Goal: Information Seeking & Learning: Find specific fact

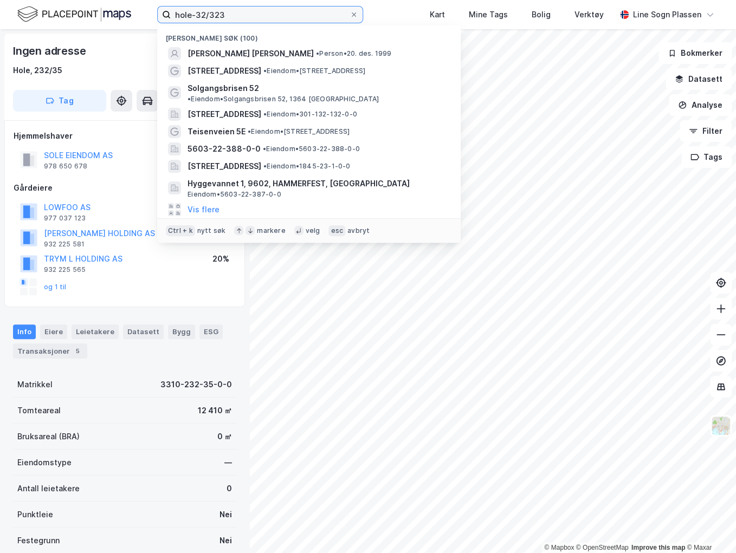
drag, startPoint x: 282, startPoint y: 20, endPoint x: 145, endPoint y: 7, distance: 137.7
click at [145, 7] on div "hole-32/323 Nylige søk (100) [PERSON_NAME] [PERSON_NAME] • Person • 20. des. 19…" at bounding box center [368, 14] width 736 height 29
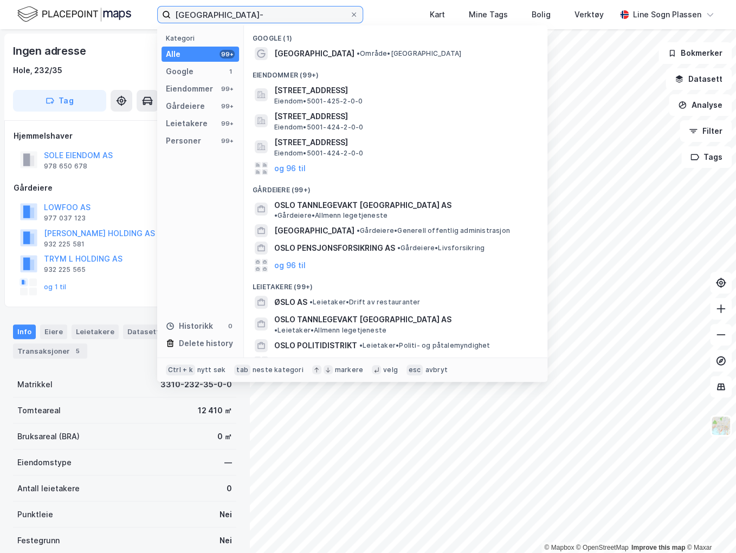
click at [309, 18] on input "[GEOGRAPHIC_DATA]-" at bounding box center [260, 15] width 179 height 16
type input "o"
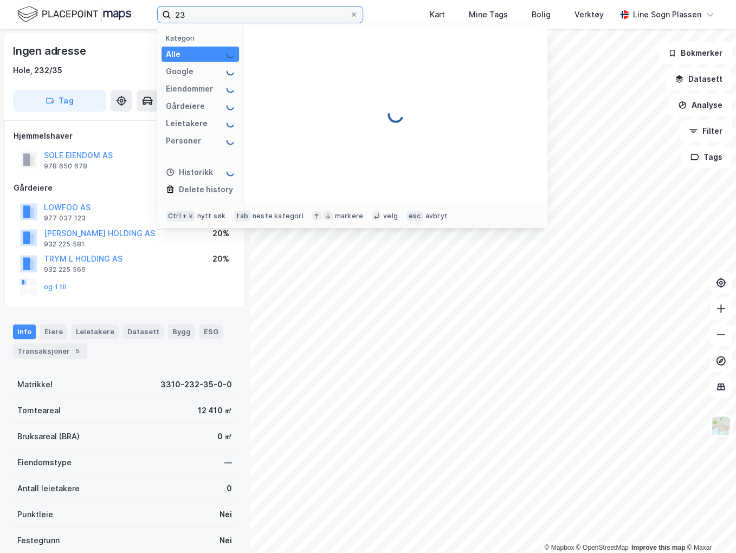
type input "2"
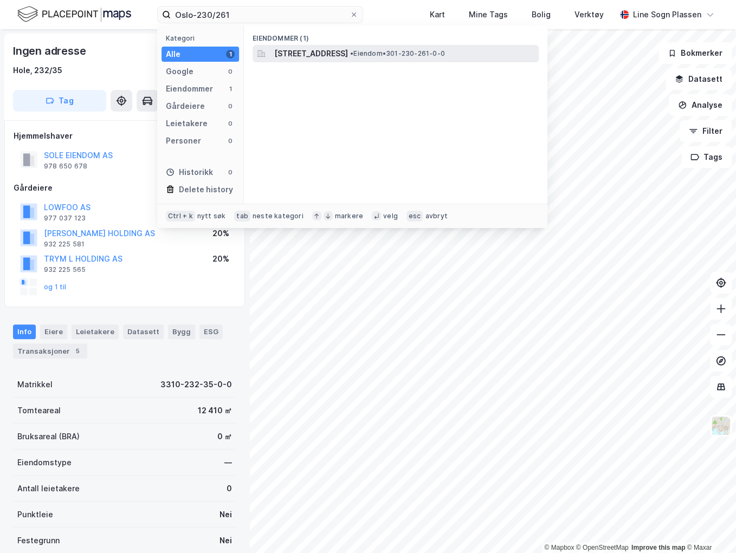
click at [348, 53] on span "[STREET_ADDRESS]" at bounding box center [311, 53] width 74 height 13
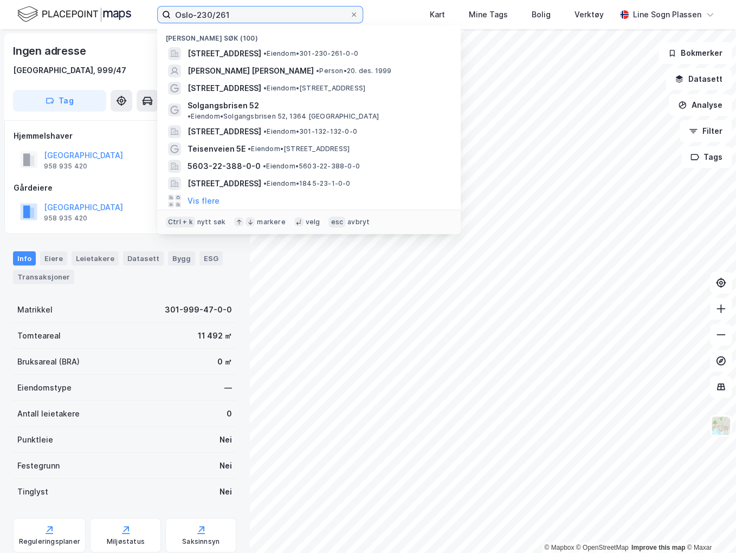
drag, startPoint x: 237, startPoint y: 18, endPoint x: 62, endPoint y: 17, distance: 175.0
click at [62, 17] on div "[GEOGRAPHIC_DATA]-230/261 Nylige søk (100) [STREET_ADDRESS] • Eiendom • 301-230…" at bounding box center [368, 14] width 736 height 29
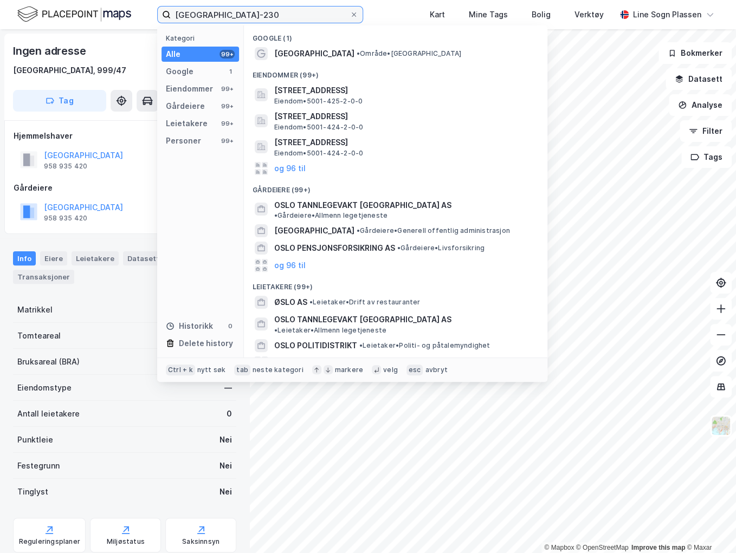
type input "oslo-230/"
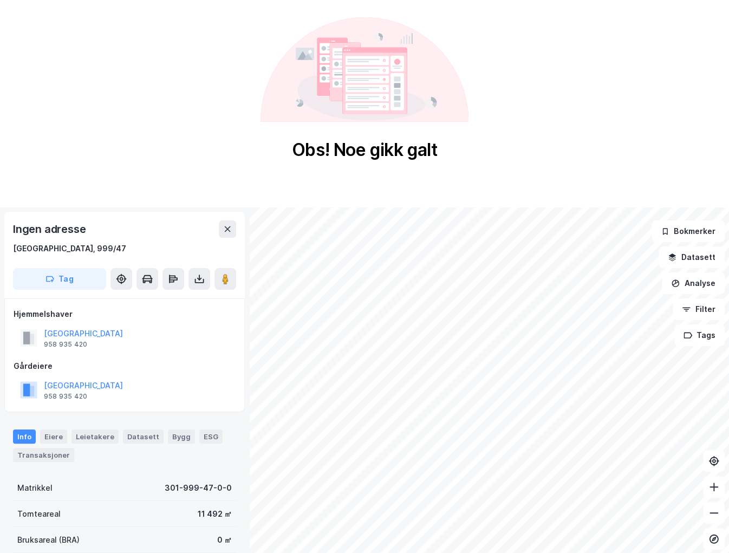
drag, startPoint x: 223, startPoint y: 150, endPoint x: 210, endPoint y: 148, distance: 13.1
click at [223, 150] on div "Obs! Noe gikk galt" at bounding box center [364, 89] width 729 height 178
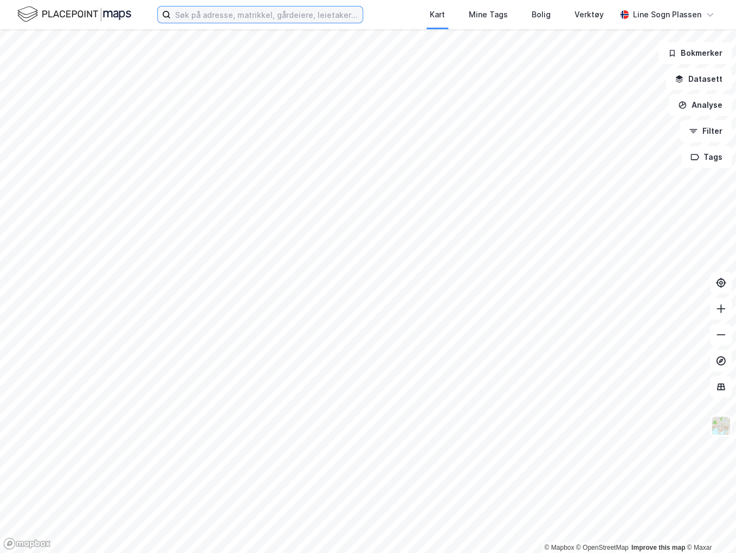
click at [207, 17] on input at bounding box center [267, 15] width 192 height 16
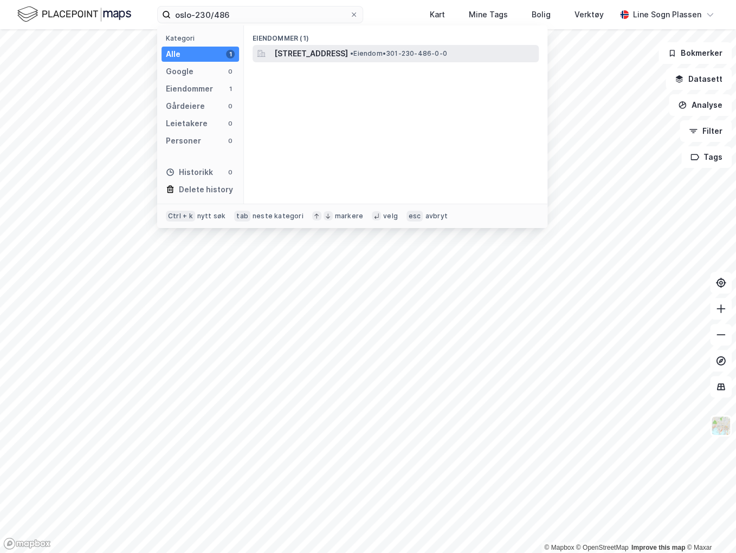
click at [348, 50] on span "[STREET_ADDRESS]" at bounding box center [311, 53] width 74 height 13
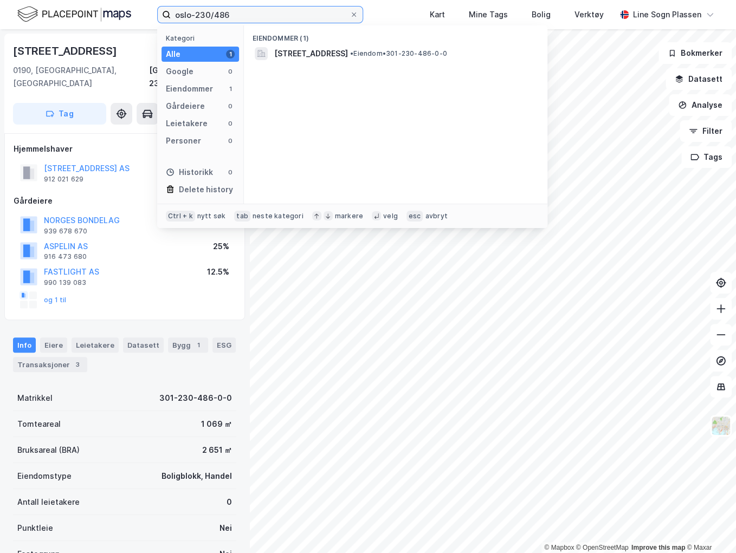
drag, startPoint x: 249, startPoint y: 18, endPoint x: 215, endPoint y: 17, distance: 34.7
click at [215, 17] on input "oslo-230/486" at bounding box center [260, 15] width 179 height 16
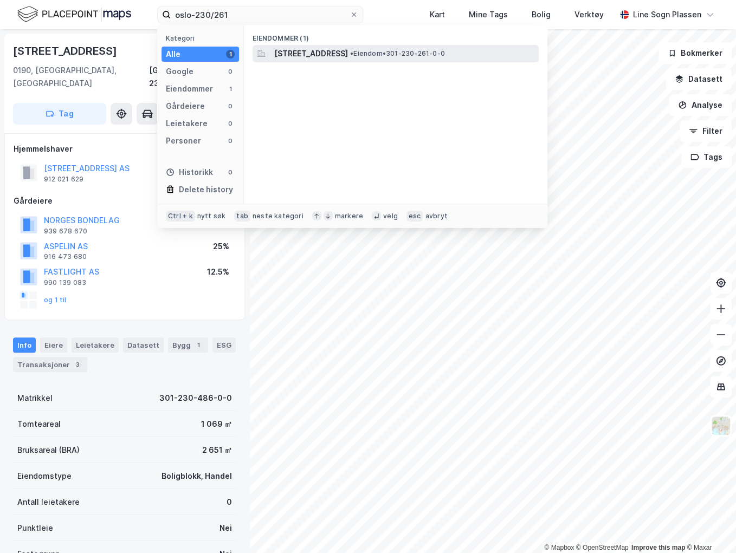
click at [413, 58] on div "Platous gate 14, 0190, OSLO, OSLO • Eiendom • 301-230-261-0-0" at bounding box center [405, 53] width 262 height 13
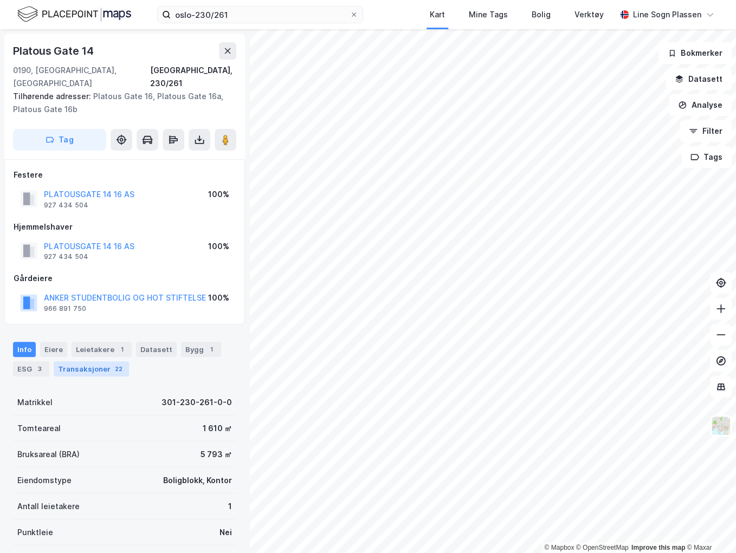
click at [79, 361] on div "Transaksjoner 22" at bounding box center [91, 368] width 75 height 15
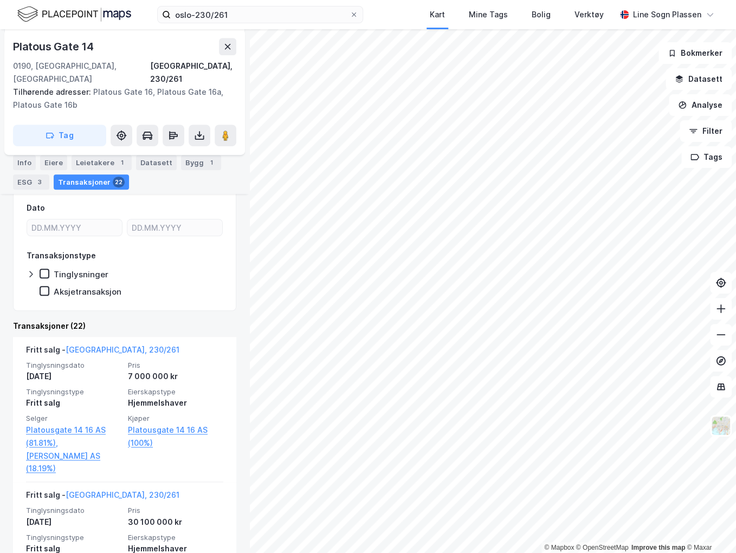
scroll to position [286, 0]
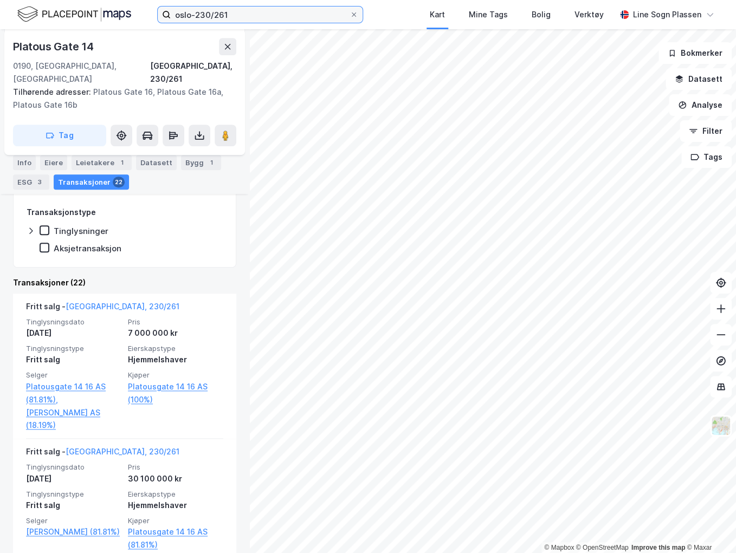
click at [331, 14] on input "oslo-230/261" at bounding box center [260, 15] width 179 height 16
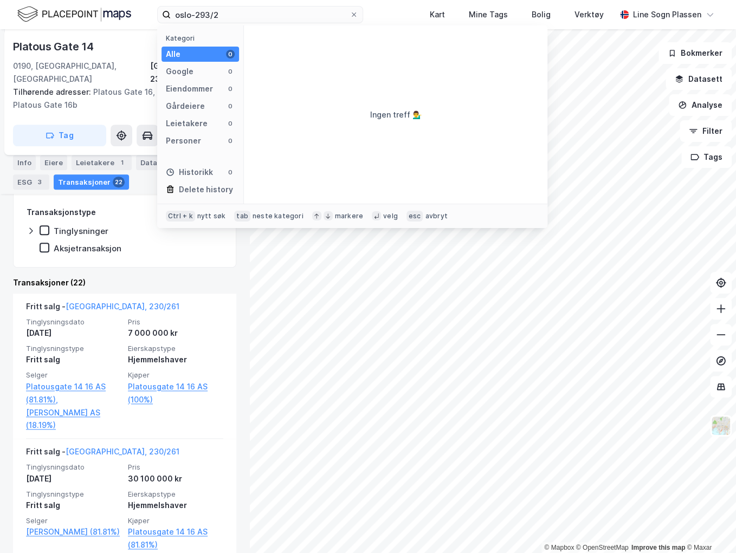
click at [184, 54] on div "Alle 0" at bounding box center [199, 54] width 77 height 15
drag, startPoint x: 213, startPoint y: 15, endPoint x: 228, endPoint y: 16, distance: 14.1
click at [219, 16] on input "oslo-293/2" at bounding box center [260, 15] width 179 height 16
click at [241, 14] on input "oslo-293/2" at bounding box center [260, 15] width 179 height 16
click at [229, 12] on input "oslo-293/2" at bounding box center [260, 15] width 179 height 16
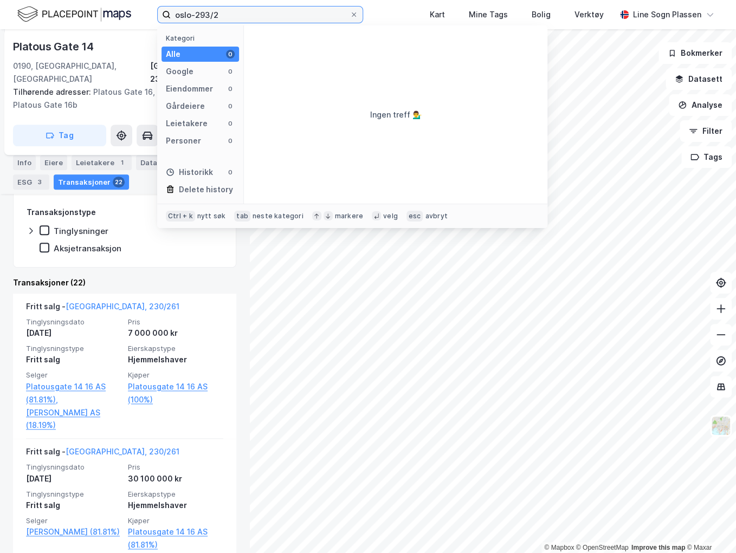
drag, startPoint x: 217, startPoint y: 16, endPoint x: 194, endPoint y: 17, distance: 22.8
click at [194, 17] on input "oslo-293/2" at bounding box center [260, 15] width 179 height 16
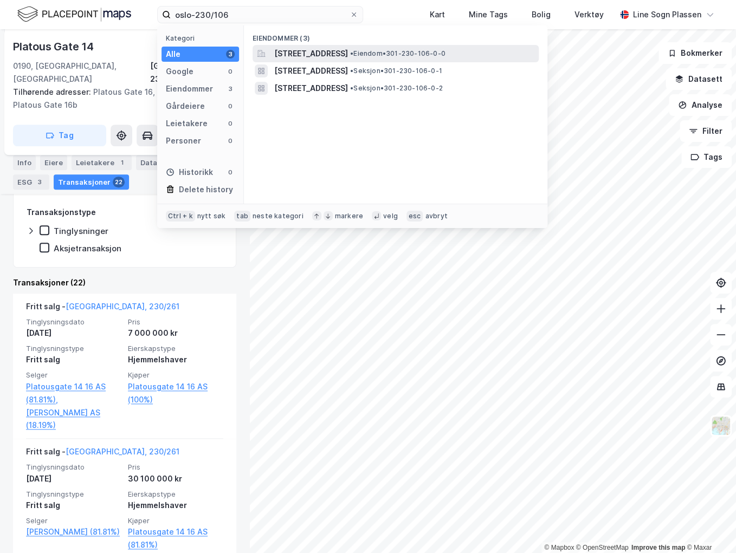
click at [317, 52] on span "Hollendergata 10, 0190, OSLO, OSLO" at bounding box center [311, 53] width 74 height 13
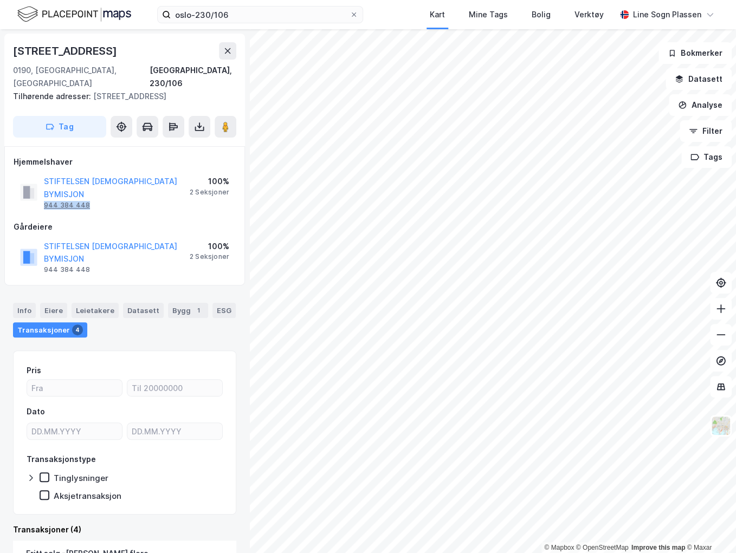
drag, startPoint x: 88, startPoint y: 181, endPoint x: 46, endPoint y: 180, distance: 42.8
click at [46, 180] on div "STIFTELSEN KIRKENS BYMISJON 944 384 448" at bounding box center [117, 192] width 146 height 35
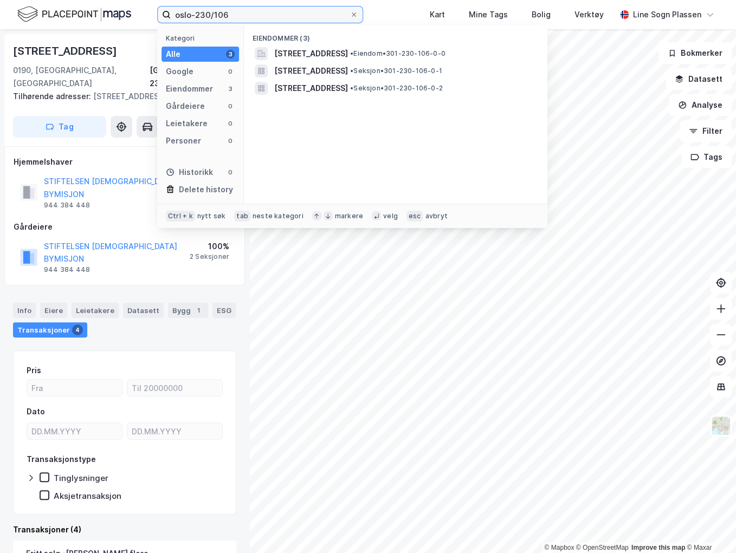
drag, startPoint x: 236, startPoint y: 13, endPoint x: 213, endPoint y: 15, distance: 22.9
click at [213, 15] on input "oslo-230/106" at bounding box center [260, 15] width 179 height 16
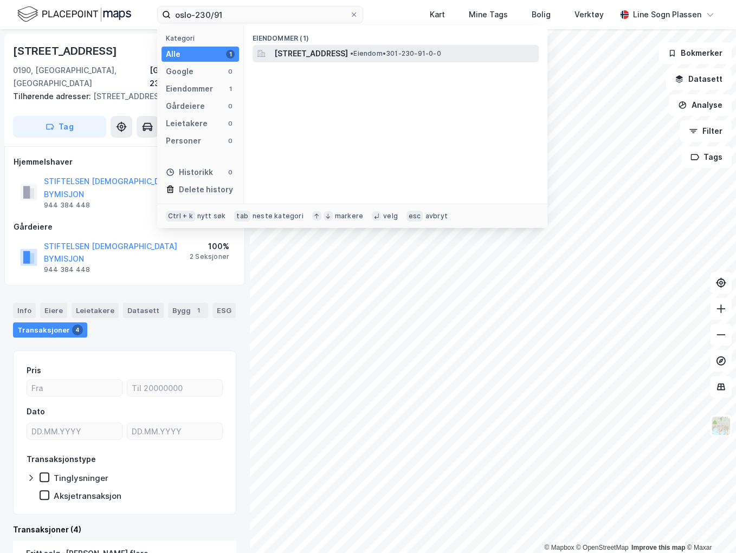
click at [432, 59] on div "Grønlandsleiret 25, 0190, OSLO, OSLO • Eiendom • 301-230-91-0-0" at bounding box center [405, 53] width 262 height 13
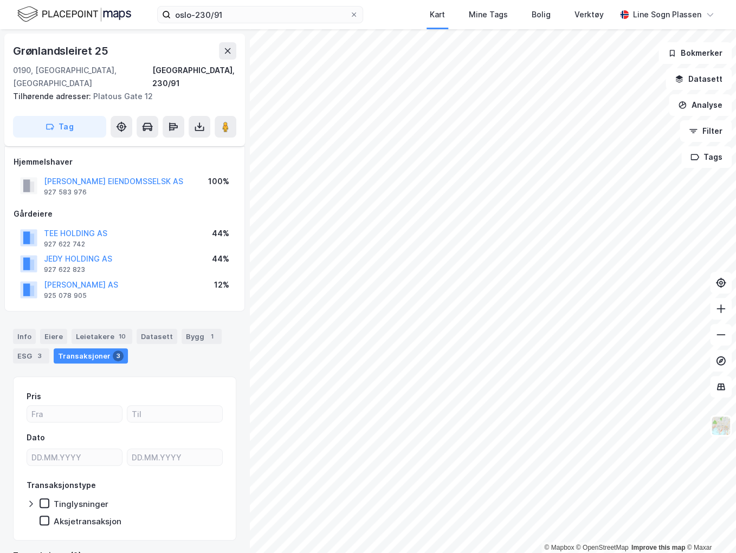
scroll to position [13, 0]
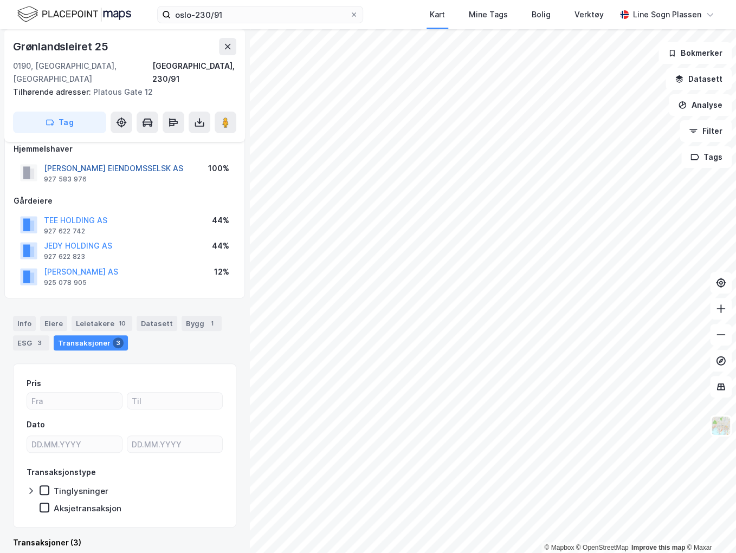
click at [0, 0] on button "EVENSEN BRØDRENE EIENDOMSSELSK AS" at bounding box center [0, 0] width 0 height 0
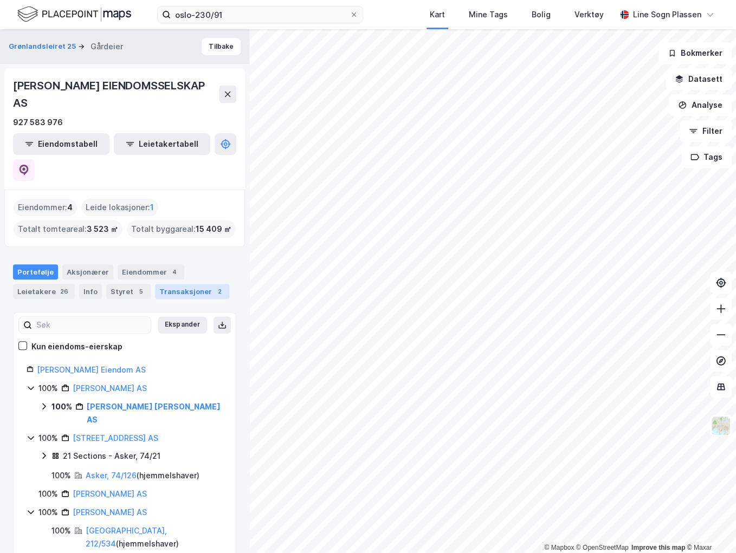
click at [189, 284] on div "Transaksjoner 2" at bounding box center [192, 291] width 74 height 15
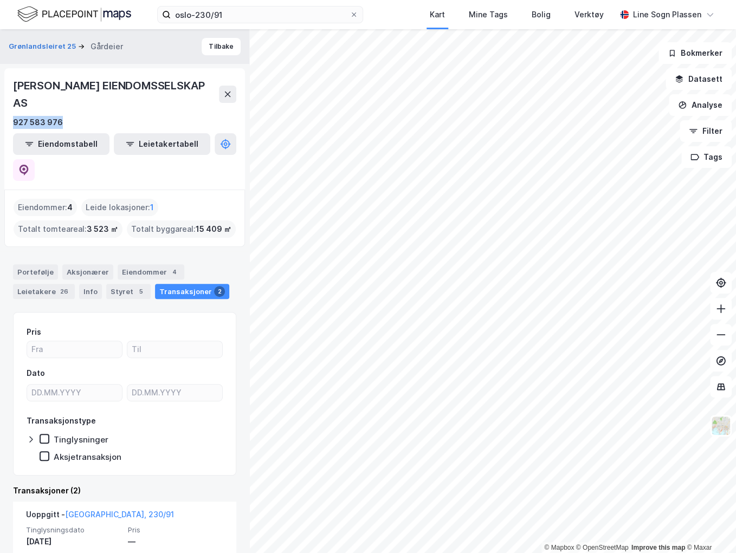
drag, startPoint x: 71, startPoint y: 121, endPoint x: 12, endPoint y: 122, distance: 59.1
click at [12, 122] on div "BRØDRENE EVENSEN EIENDOMSSELSKAP AS 927 583 976 Eiendomstabell Leietakertabell" at bounding box center [124, 128] width 241 height 121
copy div "927 583 976"
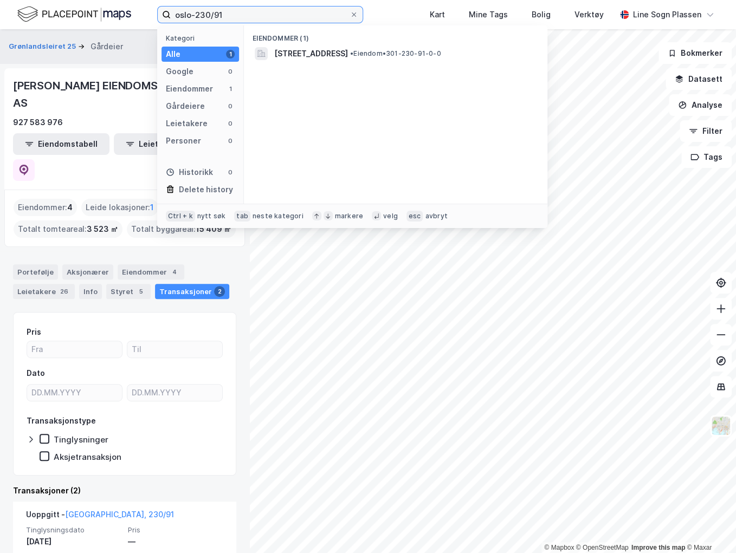
drag, startPoint x: 234, startPoint y: 10, endPoint x: 125, endPoint y: 22, distance: 109.5
click at [126, 22] on div "oslo-230/91 Kategori Alle 1 Google 0 Eiendommer 1 Gårdeiere 0 Leietakere 0 Pers…" at bounding box center [368, 14] width 736 height 29
paste input "Stiftelsen Kirkens Bymisjon"
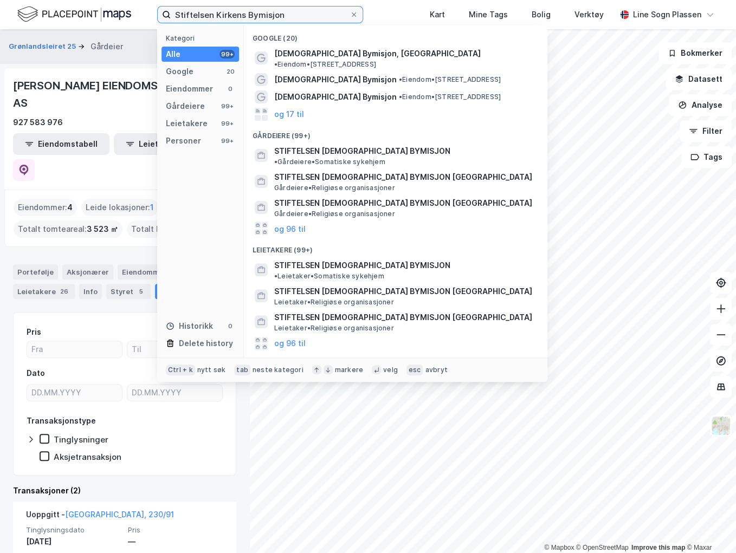
drag, startPoint x: 303, startPoint y: 17, endPoint x: 118, endPoint y: 20, distance: 185.8
click at [118, 20] on div "Stiftelsen Kirkens Bymisjon Kategori Alle 99+ Google 20 Eiendommer 0 Gårdeiere …" at bounding box center [368, 14] width 736 height 29
type input "s"
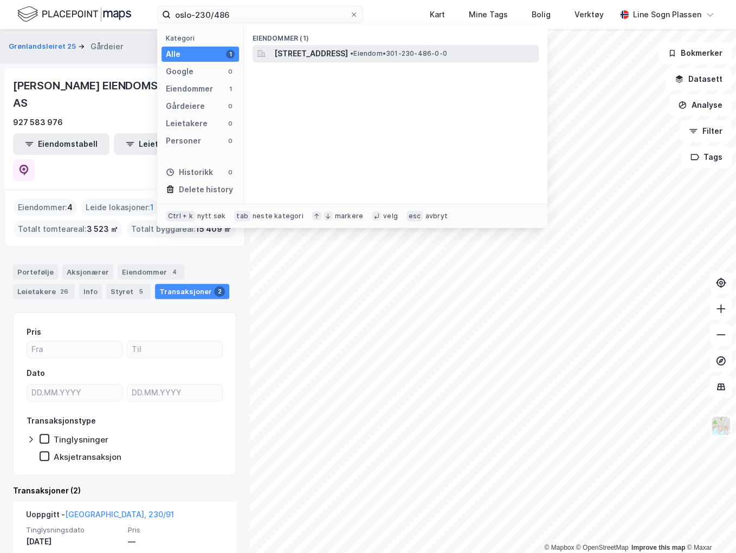
click at [327, 56] on span "Hollendergata 7, 0190, OSLO, OSLO" at bounding box center [311, 53] width 74 height 13
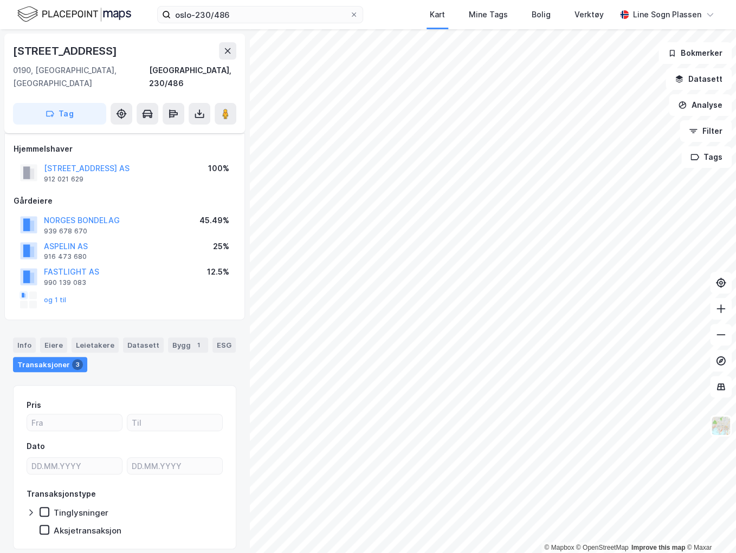
scroll to position [13, 0]
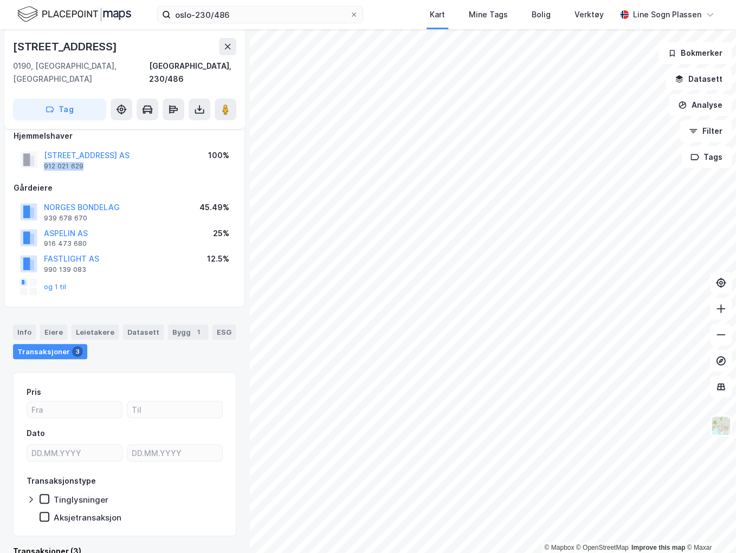
drag, startPoint x: 98, startPoint y: 154, endPoint x: 41, endPoint y: 153, distance: 56.3
click at [41, 153] on div "HOLLENDERGATA 7 AS 912 021 629" at bounding box center [74, 160] width 109 height 22
copy div "912 021 629"
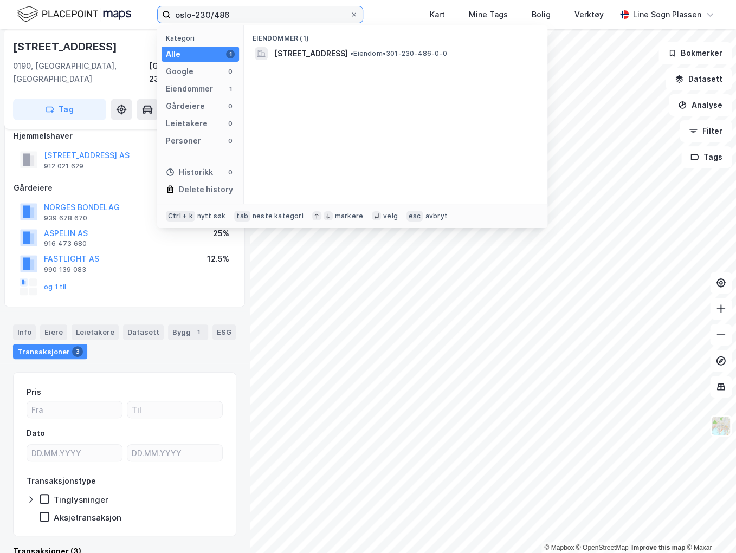
drag, startPoint x: 233, startPoint y: 15, endPoint x: 212, endPoint y: 14, distance: 21.1
click at [212, 14] on input "oslo-230/486" at bounding box center [260, 15] width 179 height 16
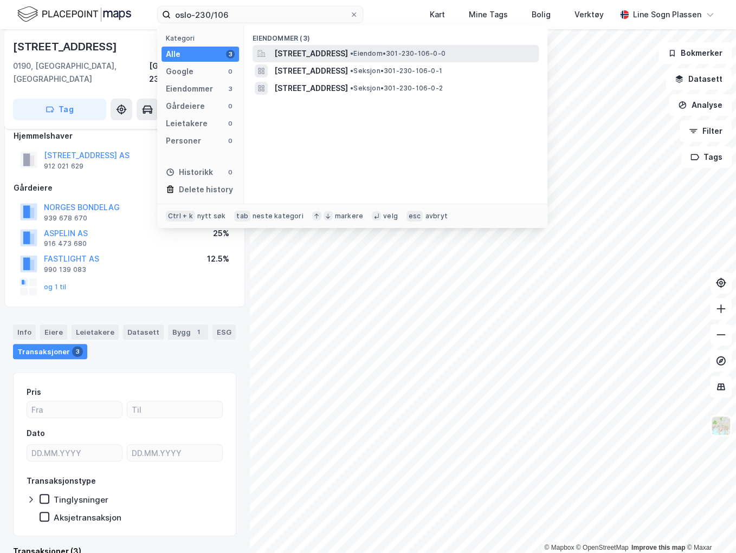
click at [445, 55] on span "• Eiendom • 301-230-106-0-0" at bounding box center [397, 53] width 95 height 9
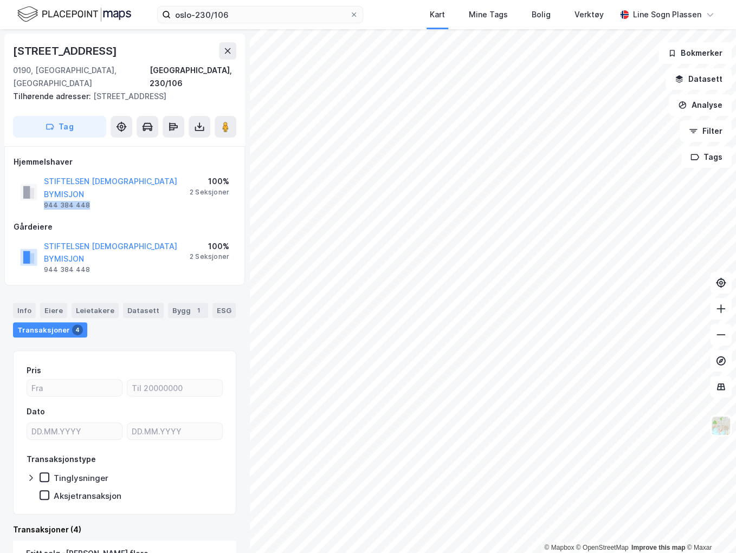
drag, startPoint x: 100, startPoint y: 181, endPoint x: 43, endPoint y: 177, distance: 56.5
click at [43, 177] on div "STIFTELSEN KIRKENS BYMISJON 944 384 448" at bounding box center [105, 192] width 170 height 35
copy div "944 384 448"
click at [243, 19] on input "oslo-230/106" at bounding box center [260, 15] width 179 height 16
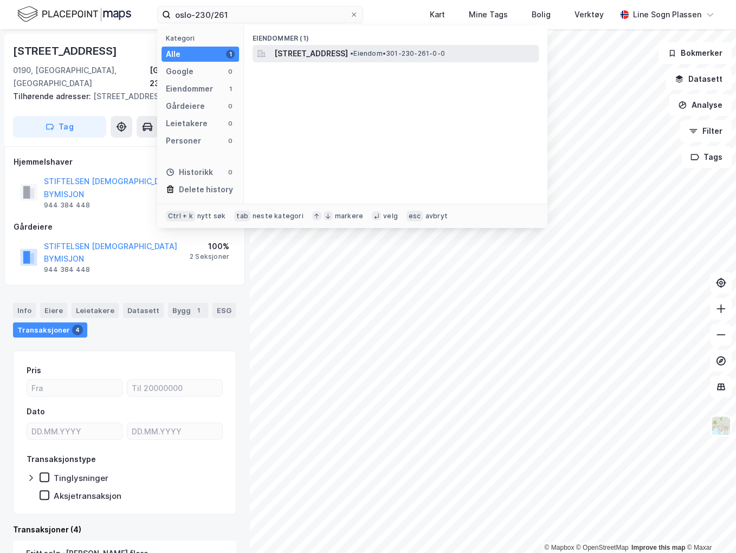
click at [348, 55] on span "[STREET_ADDRESS]" at bounding box center [311, 53] width 74 height 13
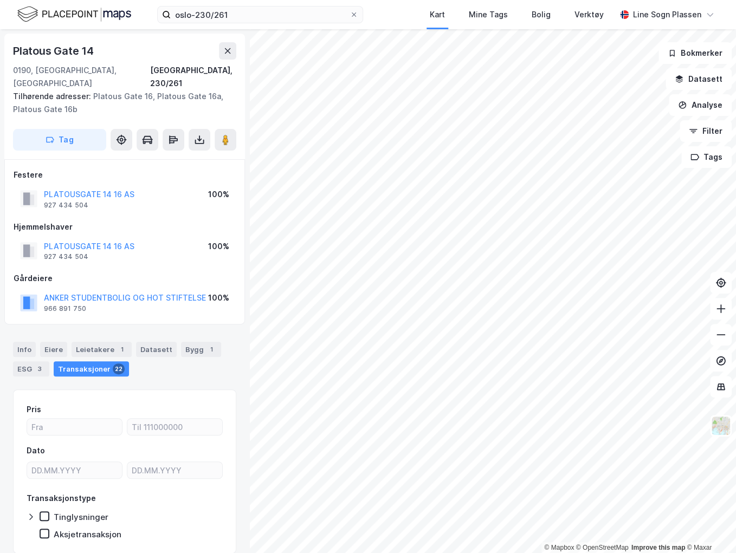
scroll to position [13, 0]
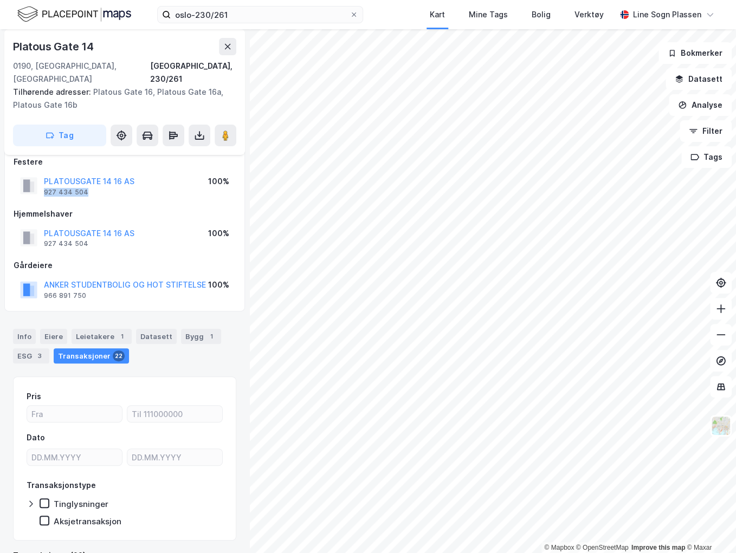
drag, startPoint x: 85, startPoint y: 181, endPoint x: 41, endPoint y: 181, distance: 43.9
click at [41, 181] on div "PLATOUSGATE 14 16 AS 927 434 504" at bounding box center [77, 186] width 114 height 22
copy div "927 434 504"
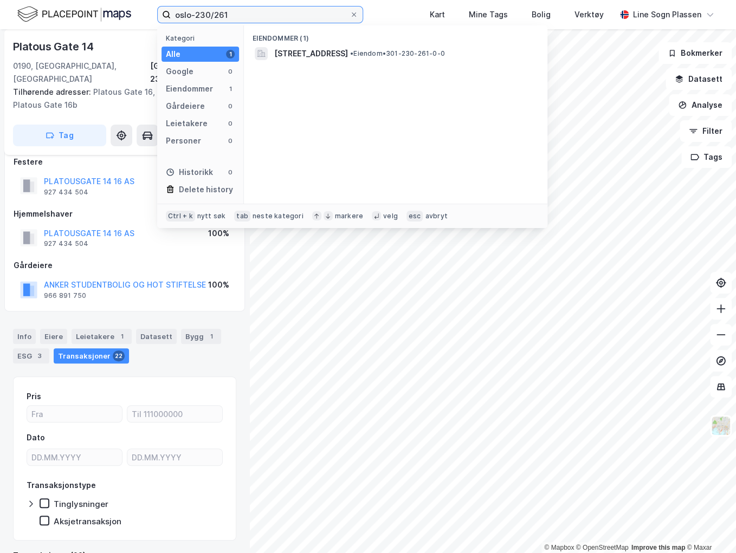
drag, startPoint x: 235, startPoint y: 14, endPoint x: 224, endPoint y: 17, distance: 11.3
click at [224, 17] on input "oslo-230/261" at bounding box center [260, 15] width 179 height 16
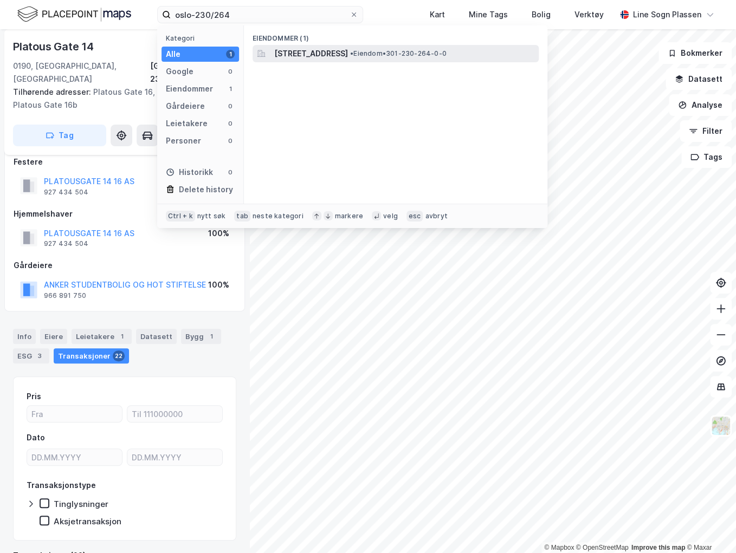
click at [336, 54] on span "Platous gate 18, 0190, OSLO, OSLO" at bounding box center [311, 53] width 74 height 13
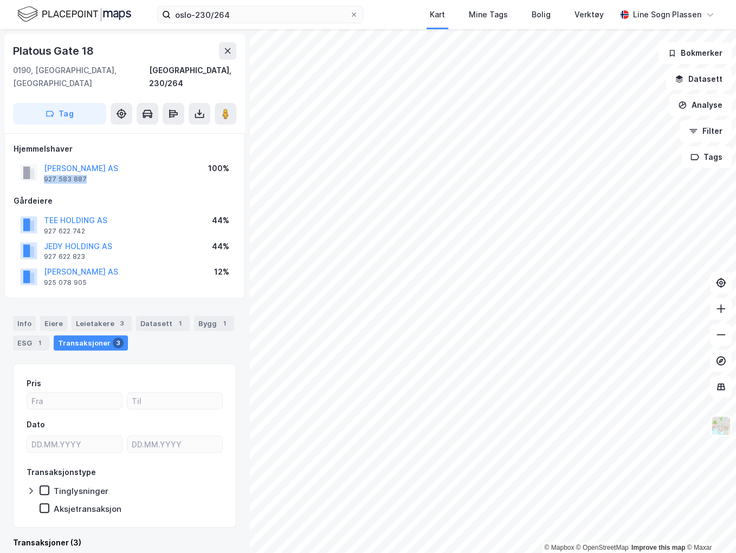
drag, startPoint x: 87, startPoint y: 165, endPoint x: 42, endPoint y: 166, distance: 45.0
click at [42, 166] on div "EVENSEN JENS EIENDOMSSELSKAP AS 927 583 887" at bounding box center [69, 173] width 98 height 22
copy div "927 583 887"
click at [247, 14] on input "oslo-230/264" at bounding box center [260, 15] width 179 height 16
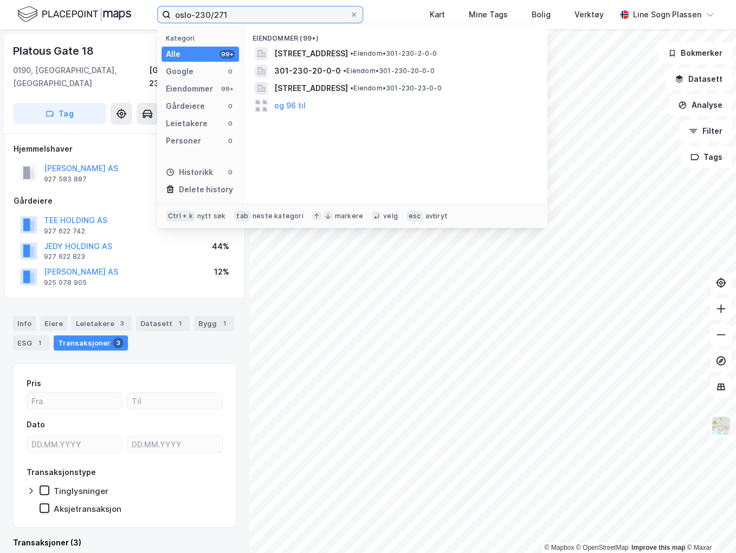
type input "oslo-230/271"
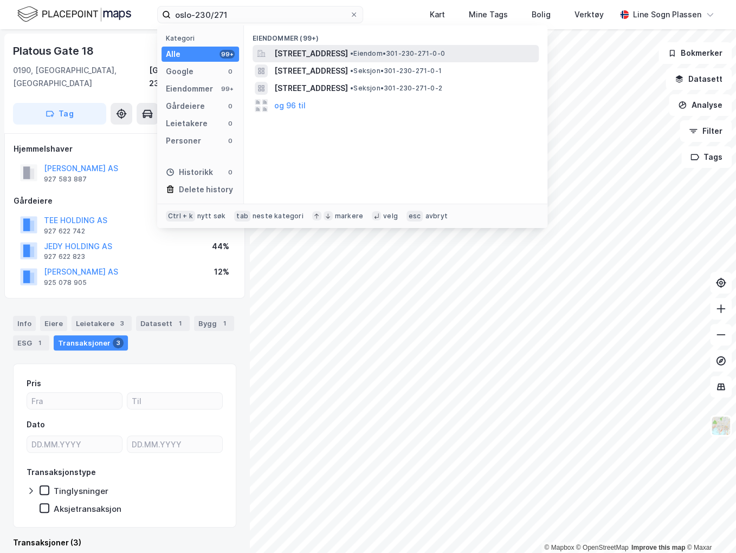
click at [348, 53] on span "Platous gate 31, 0190, OSLO, OSLO" at bounding box center [311, 53] width 74 height 13
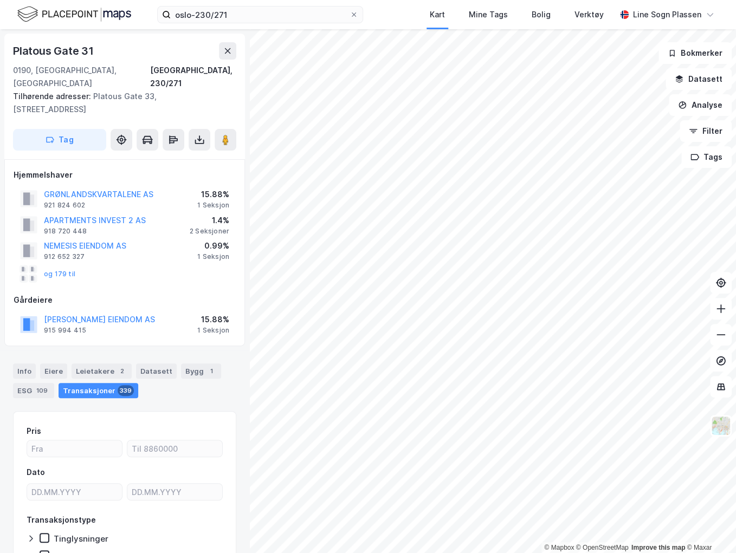
click at [82, 383] on div "Transaksjoner 339" at bounding box center [99, 390] width 80 height 15
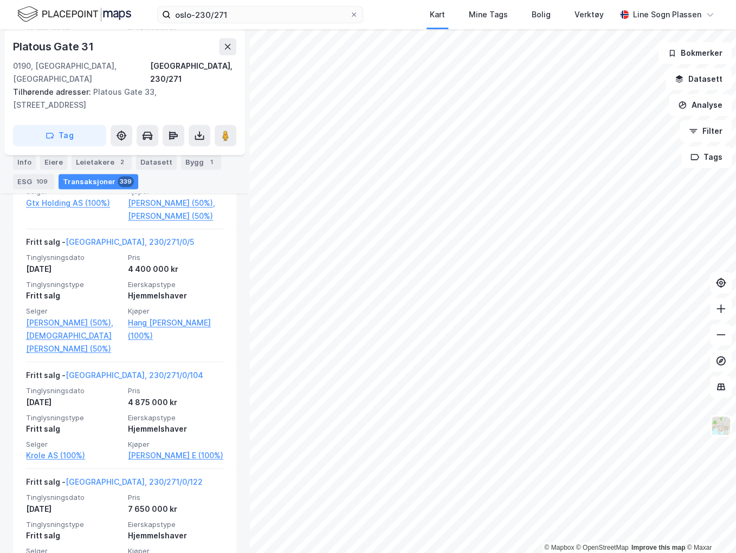
scroll to position [654, 0]
